Goal: Go to known website: Go to known website

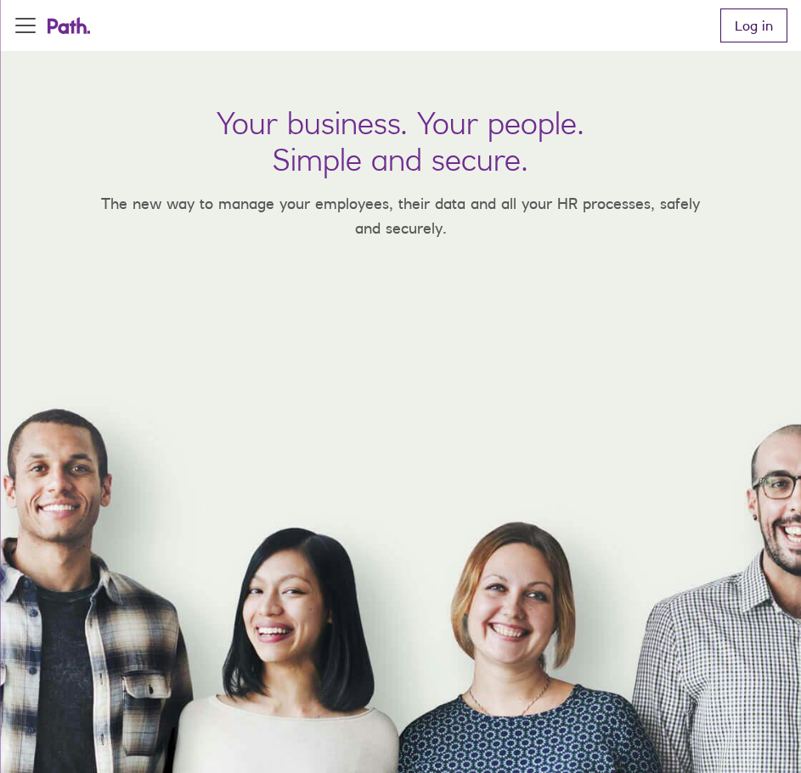
click at [744, 27] on link "Log in" at bounding box center [754, 25] width 67 height 34
